Goal: Information Seeking & Learning: Learn about a topic

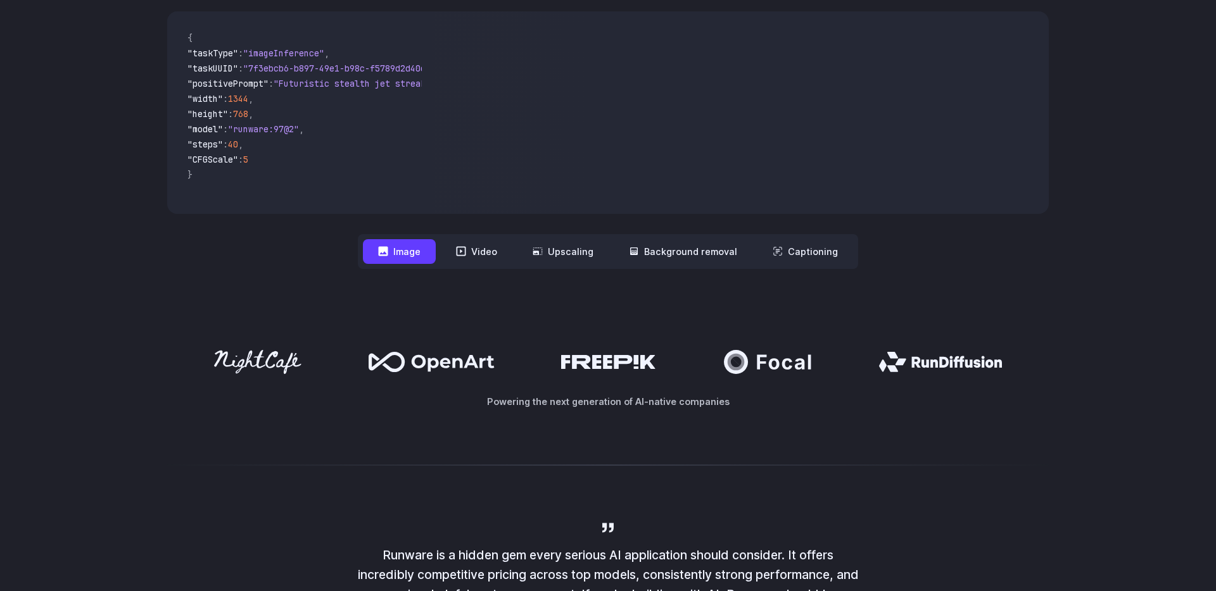
scroll to position [415, 0]
click at [489, 256] on button "Video" at bounding box center [477, 253] width 72 height 25
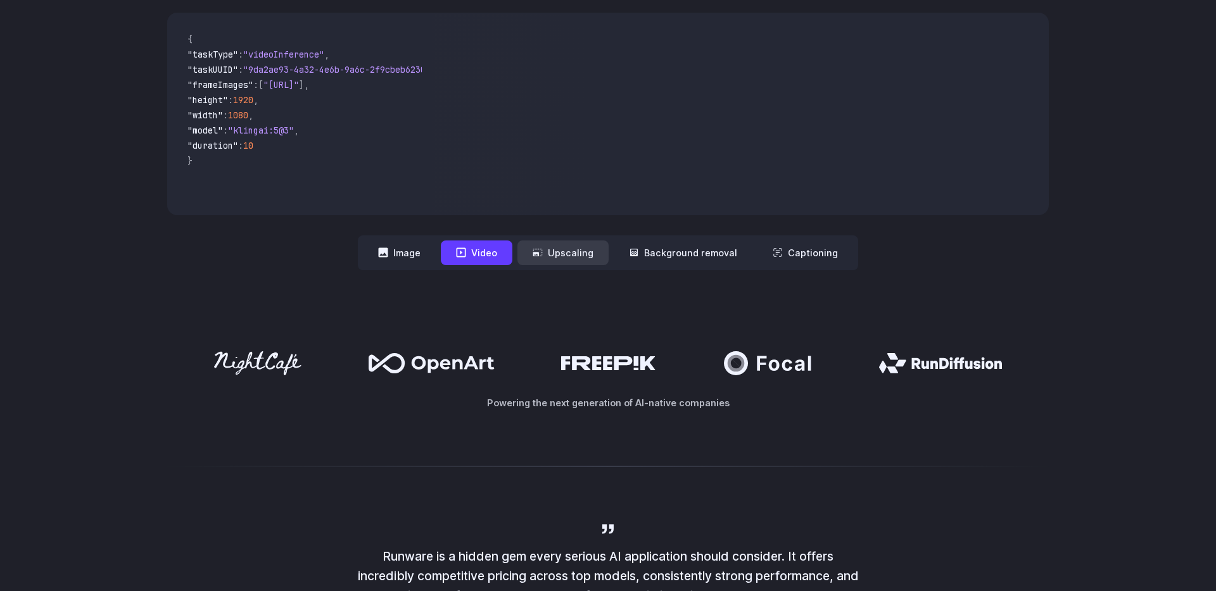
click at [585, 256] on button "Upscaling" at bounding box center [562, 253] width 91 height 25
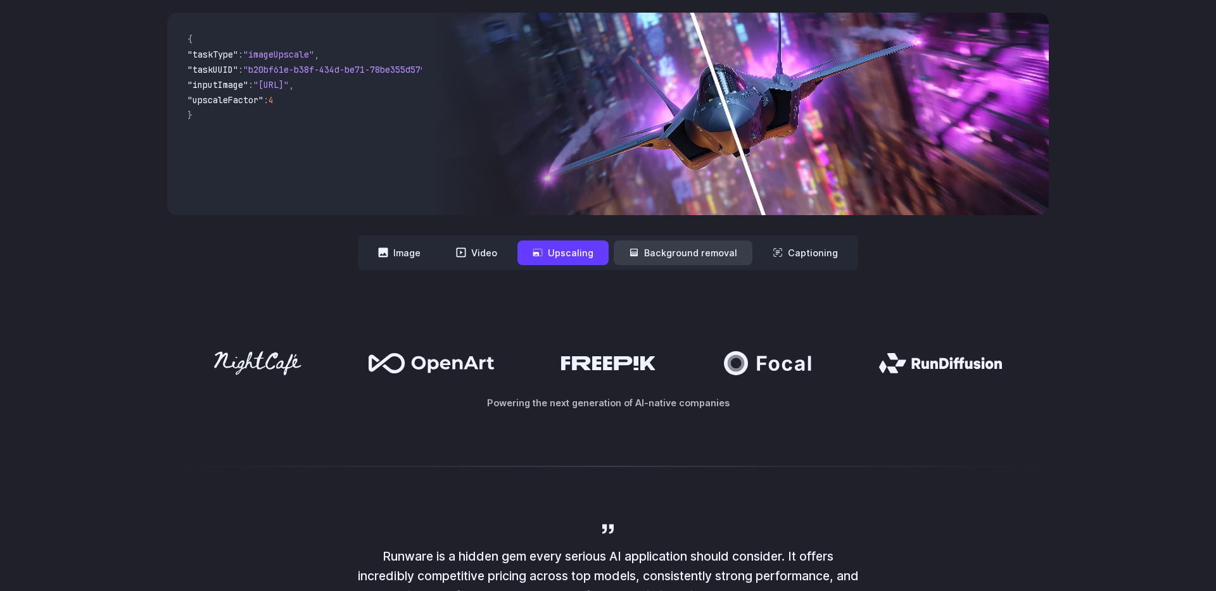
click at [667, 244] on button "Background removal" at bounding box center [683, 253] width 139 height 25
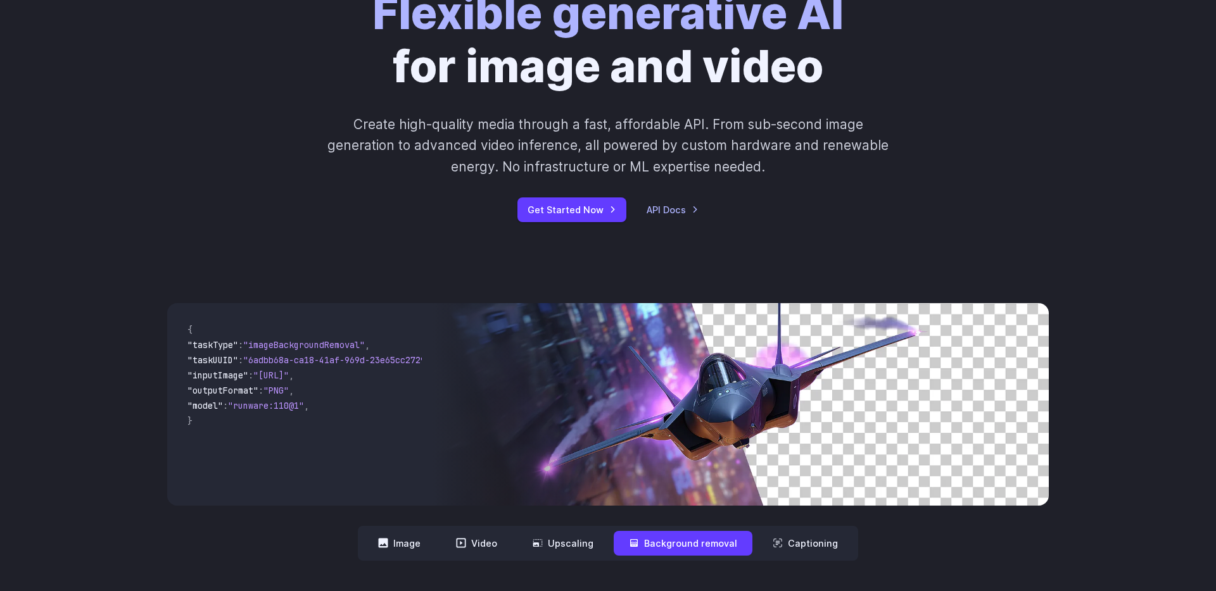
scroll to position [0, 0]
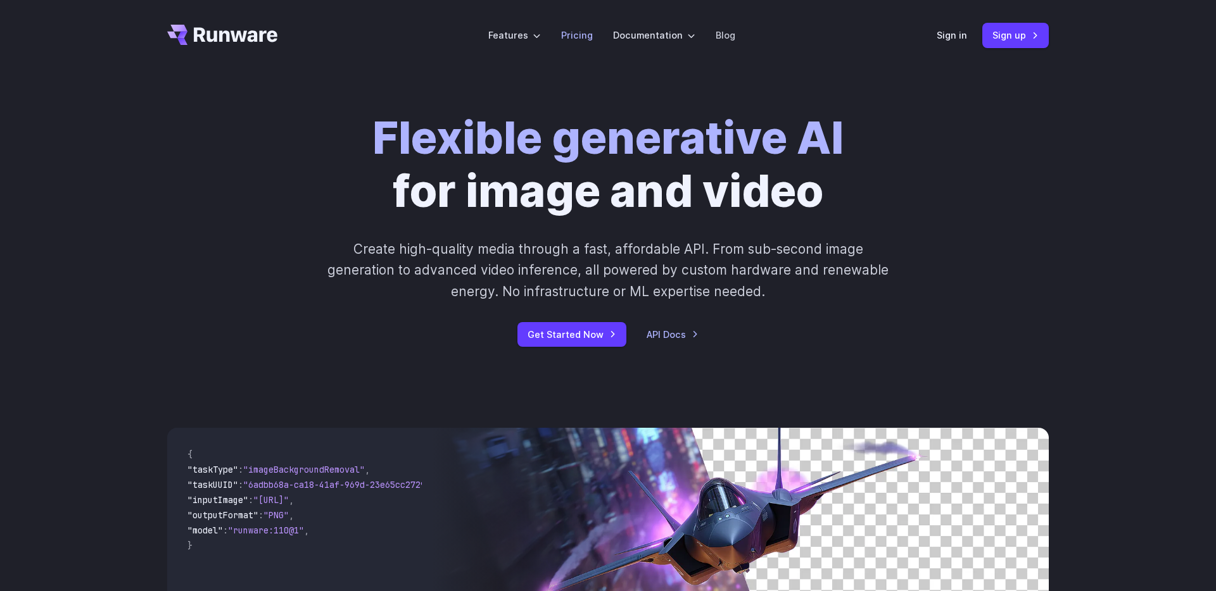
click at [585, 37] on link "Pricing" at bounding box center [577, 35] width 32 height 15
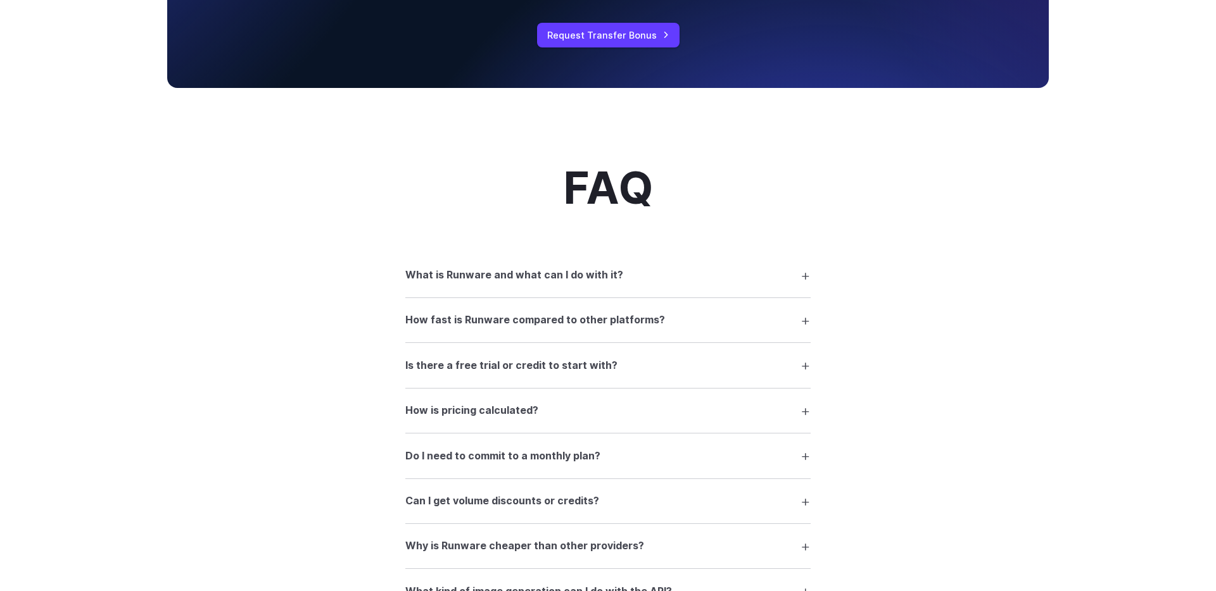
scroll to position [1616, 0]
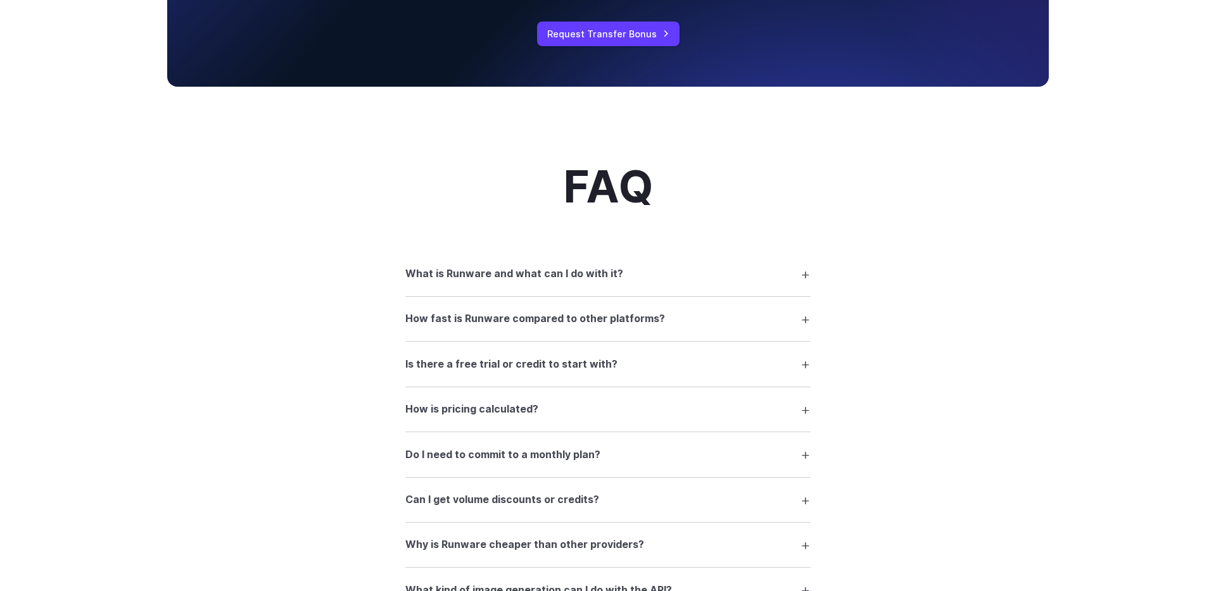
click at [517, 275] on h3 "What is Runware and what can I do with it?" at bounding box center [514, 274] width 218 height 16
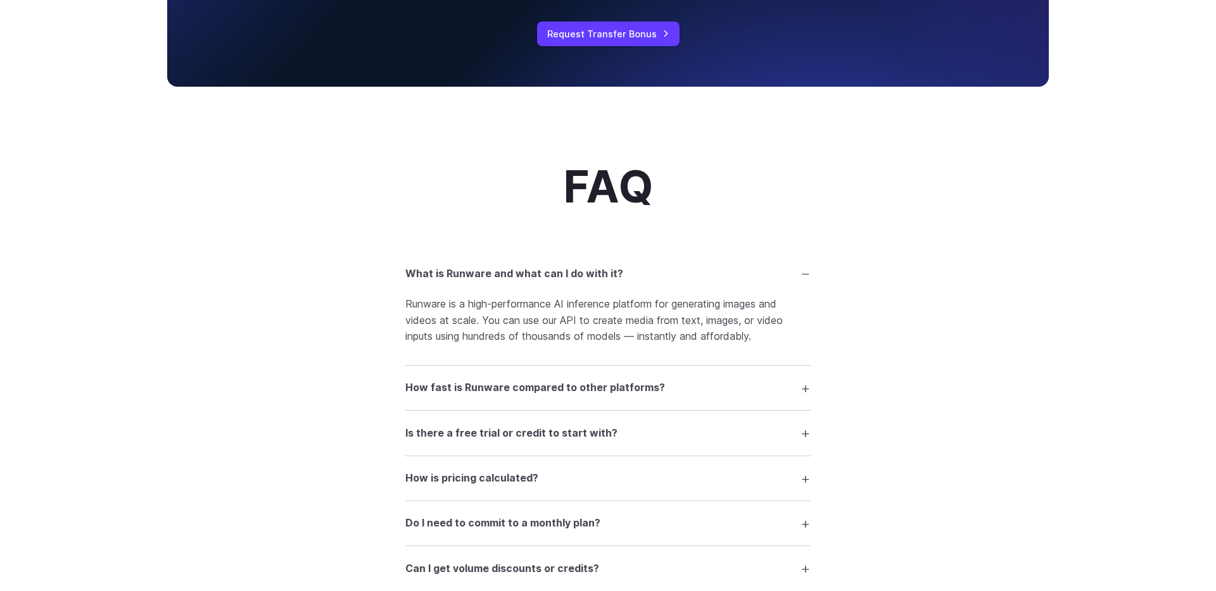
click at [517, 275] on h3 "What is Runware and what can I do with it?" at bounding box center [514, 274] width 218 height 16
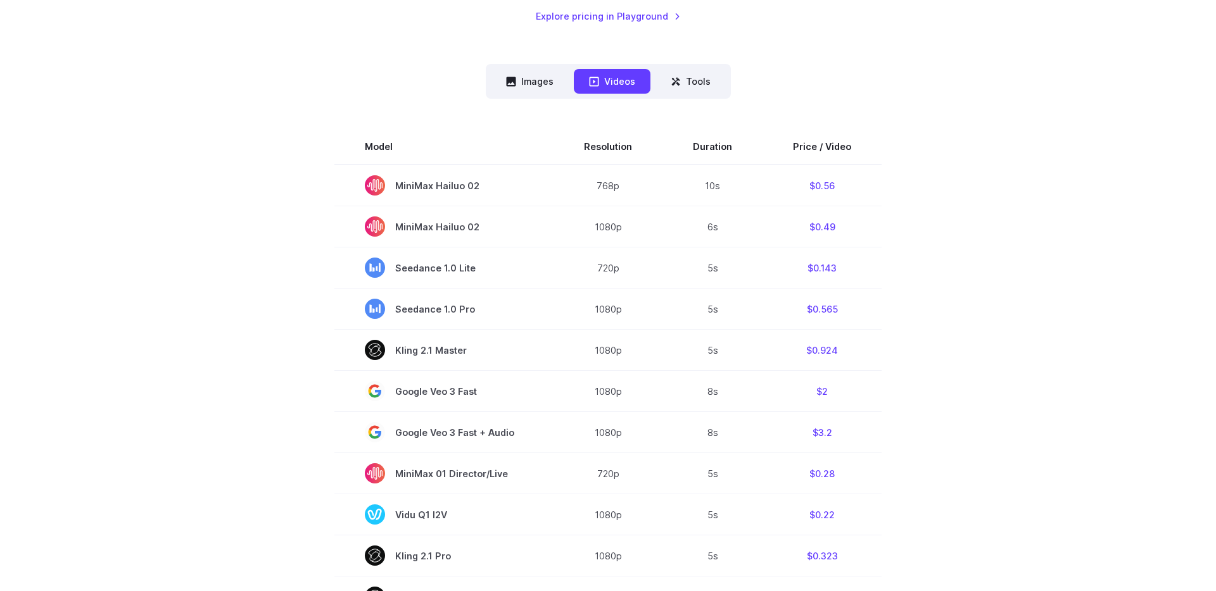
scroll to position [303, 0]
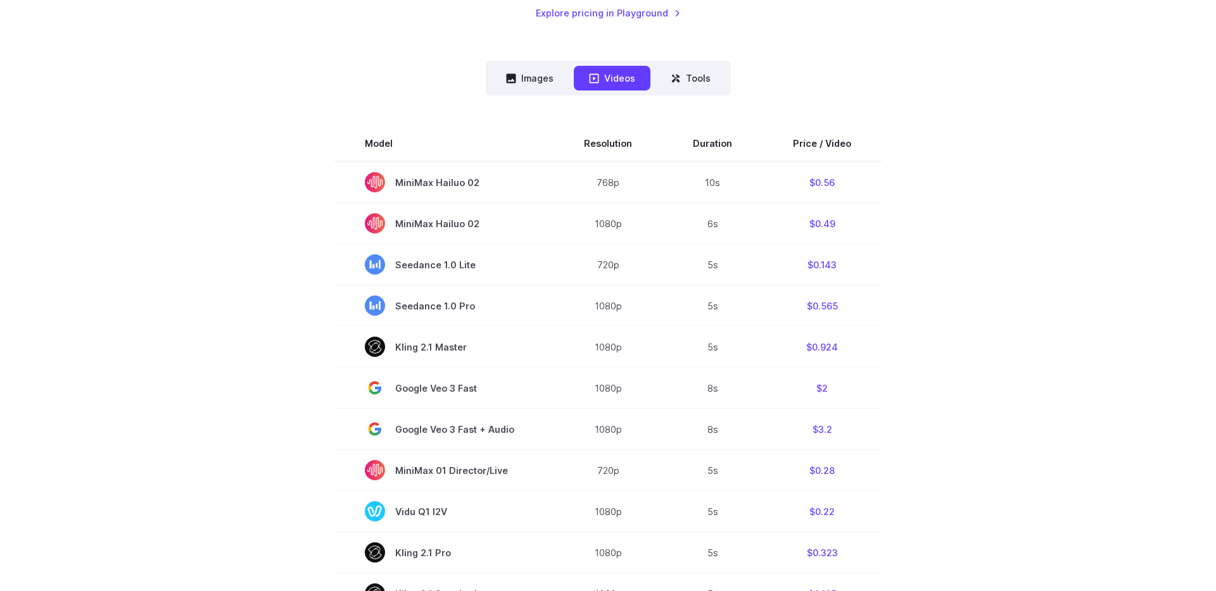
click at [704, 65] on nav "Images Videos Tools ****** ****** *****" at bounding box center [608, 78] width 245 height 35
click at [696, 72] on button "Tools" at bounding box center [690, 78] width 70 height 25
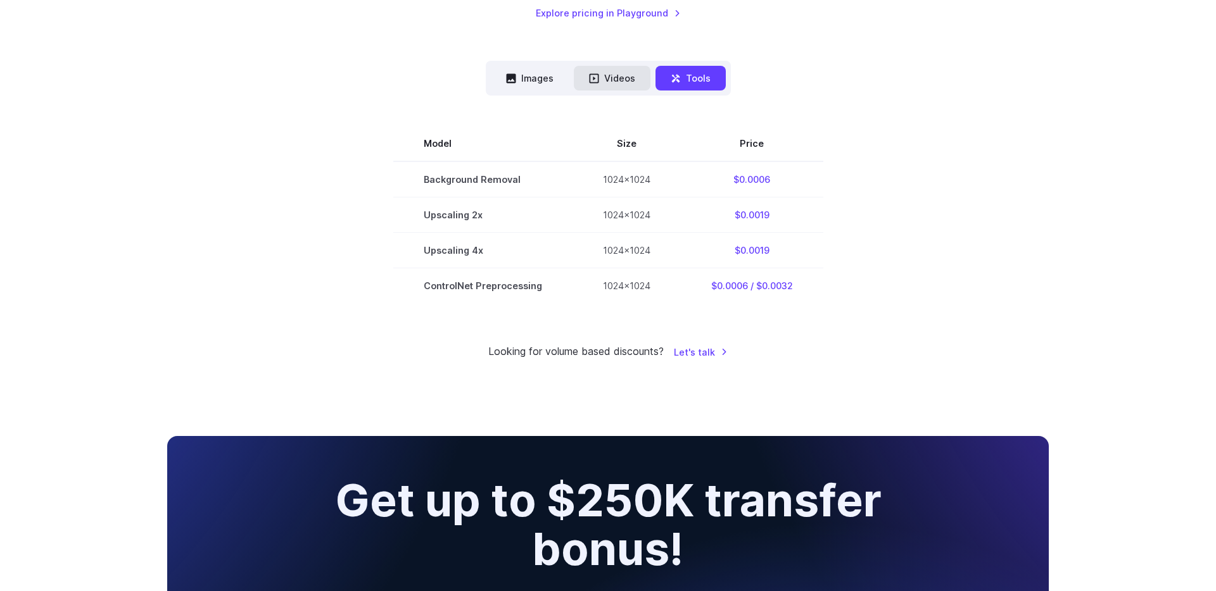
click at [621, 80] on button "Videos" at bounding box center [612, 78] width 77 height 25
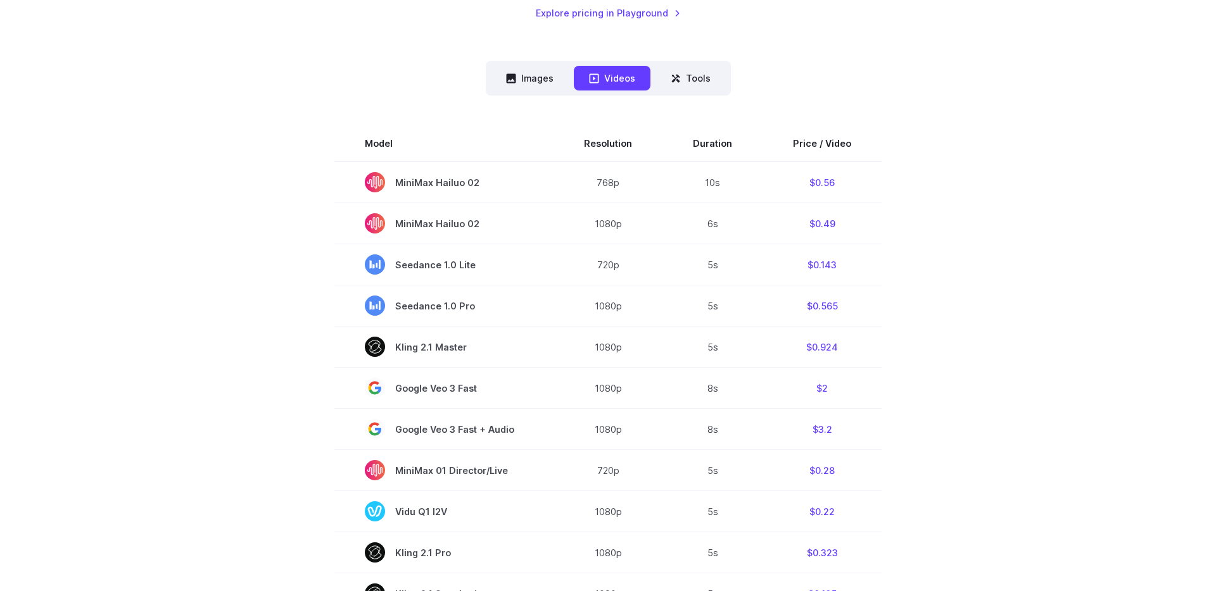
click at [711, 94] on nav "Images Videos Tools ****** ****** *****" at bounding box center [608, 78] width 245 height 35
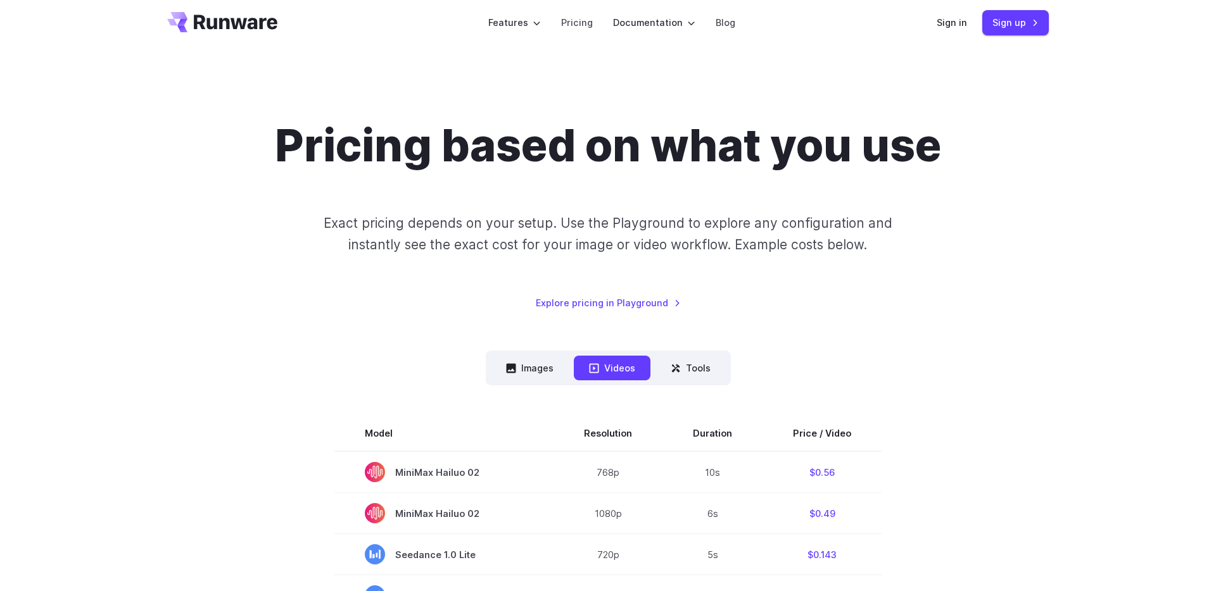
scroll to position [0, 0]
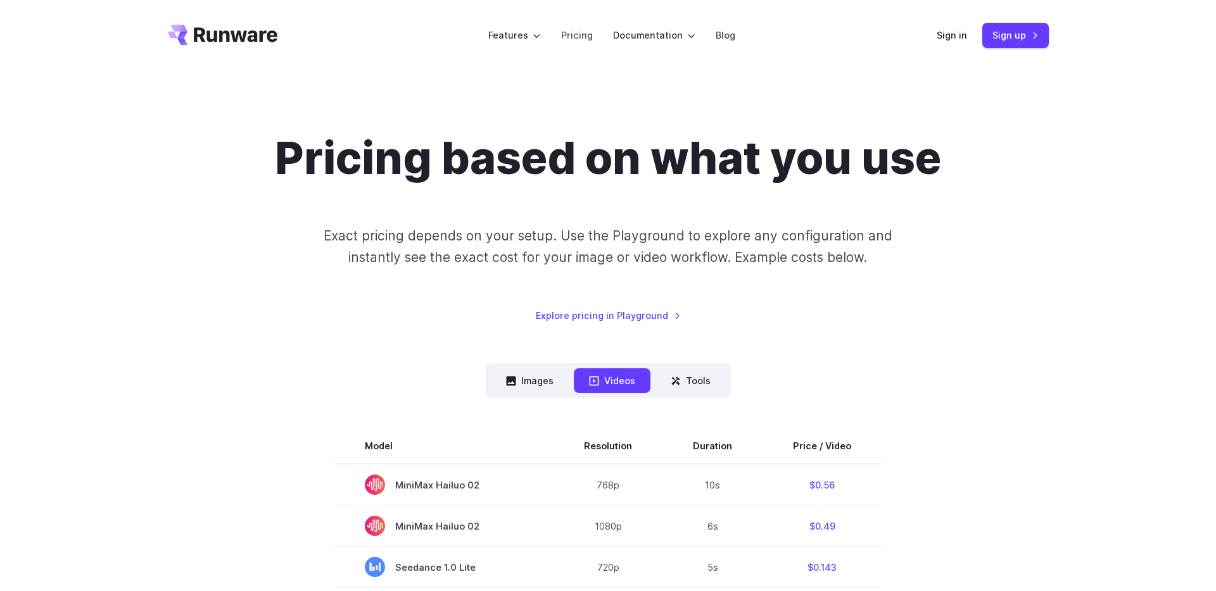
click at [664, 134] on h1 "Pricing based on what you use" at bounding box center [608, 158] width 666 height 53
